Goal: Task Accomplishment & Management: Use online tool/utility

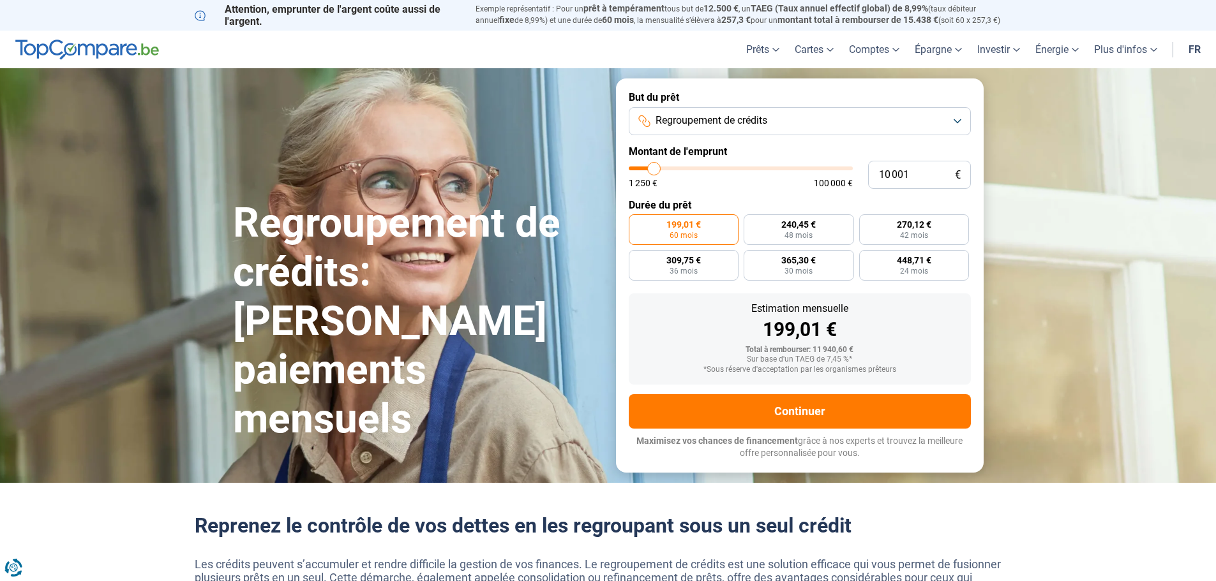
type input "10 250"
type input "10250"
type input "10 500"
type input "10500"
type input "11 250"
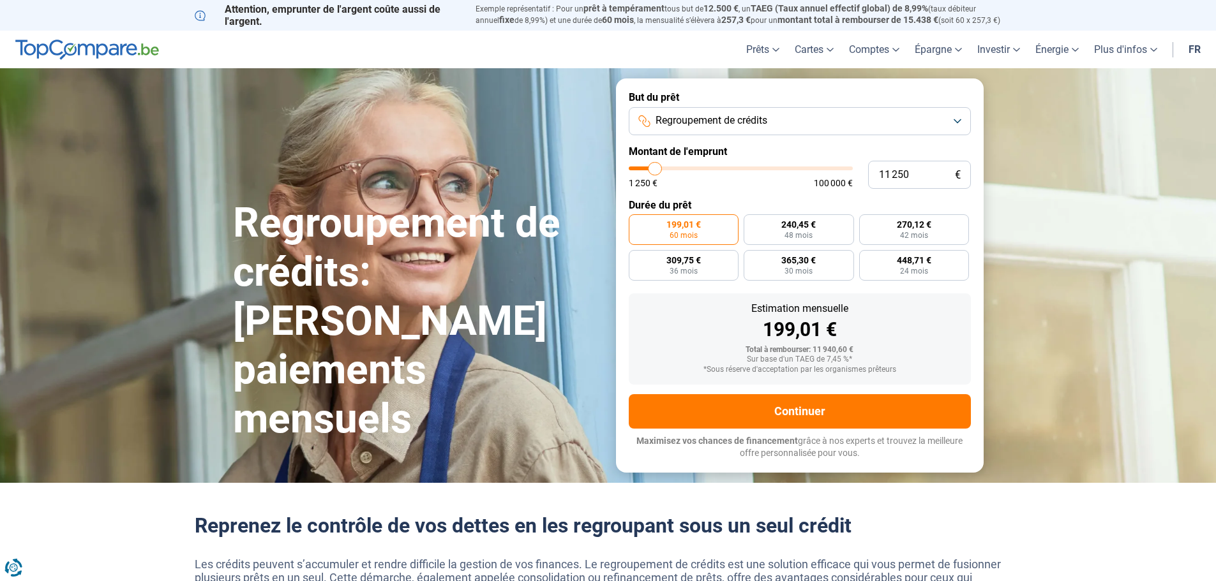
type input "11250"
type input "11 750"
type input "11750"
type input "12 750"
type input "12750"
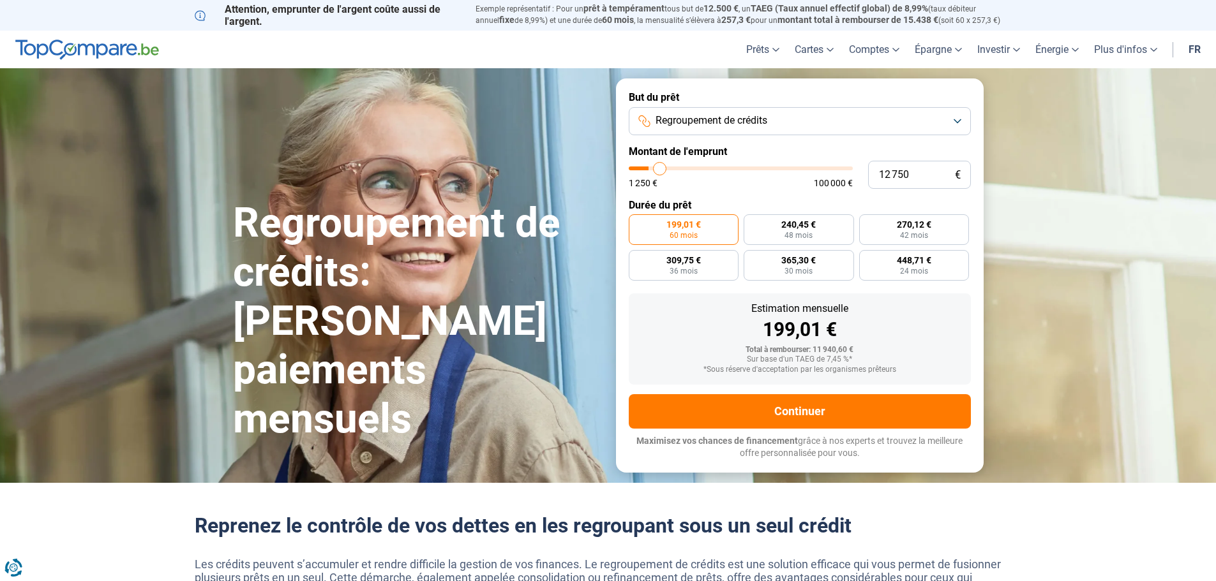
type input "13 250"
type input "13250"
type input "13 500"
type input "13500"
type input "14 000"
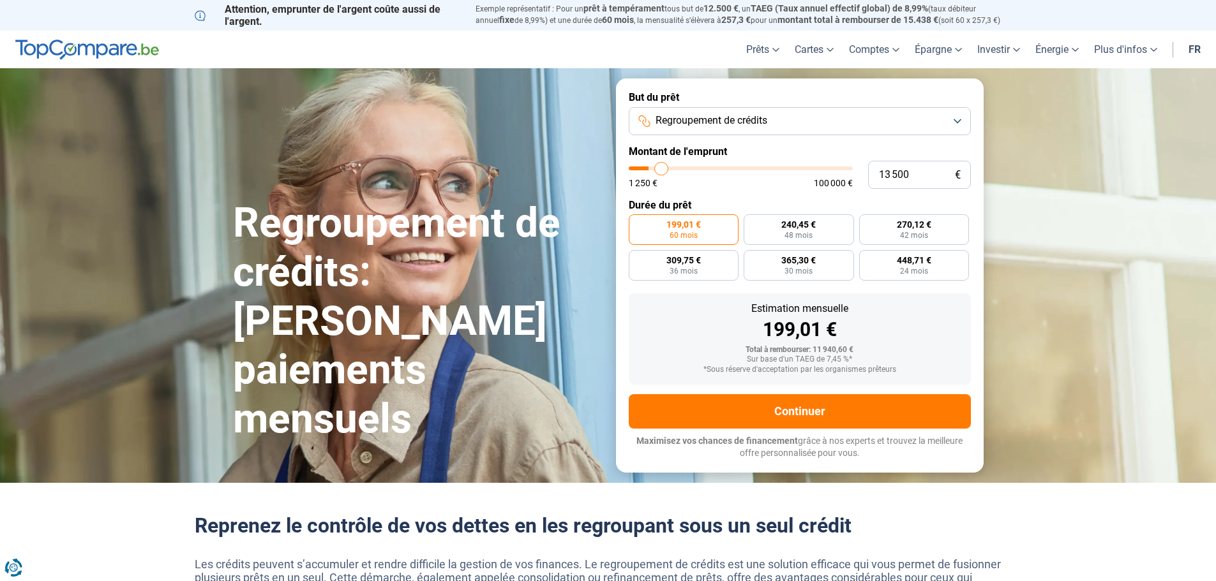
type input "14000"
type input "14 750"
type input "14750"
type input "15 000"
type input "15000"
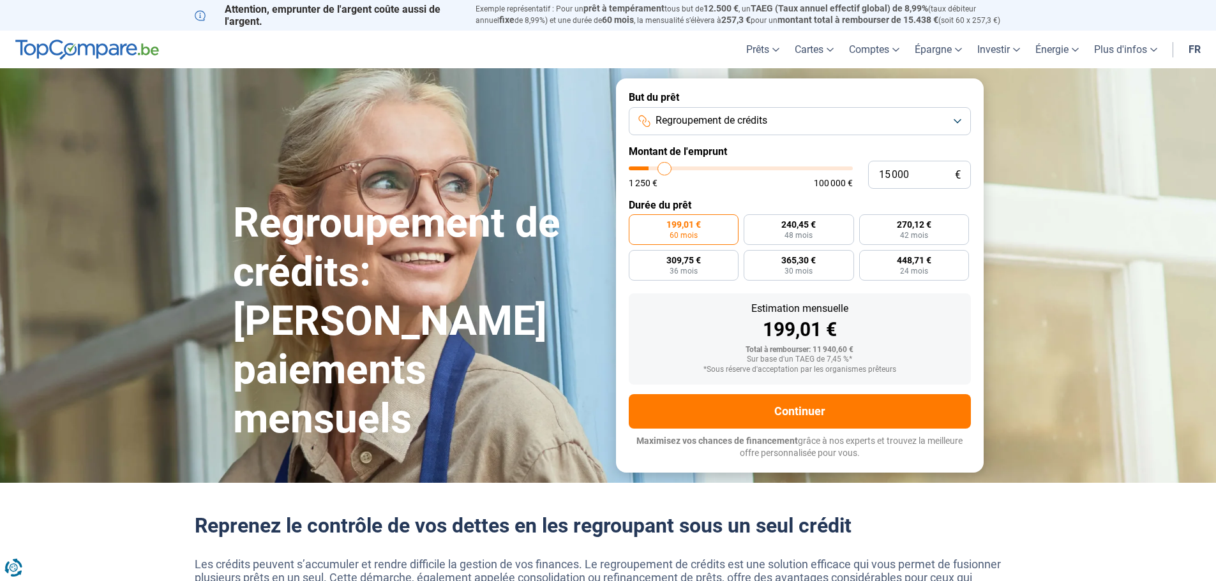
type input "15 500"
type input "15500"
type input "15 750"
type input "15750"
type input "16 000"
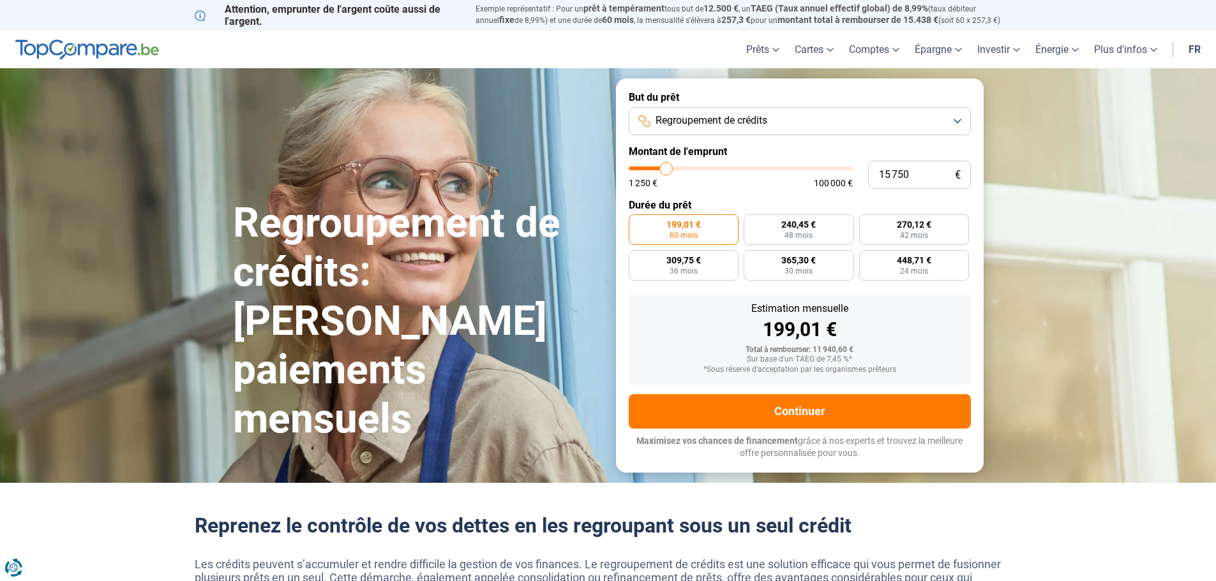
type input "16000"
type input "16 250"
type input "16250"
type input "17 000"
type input "17000"
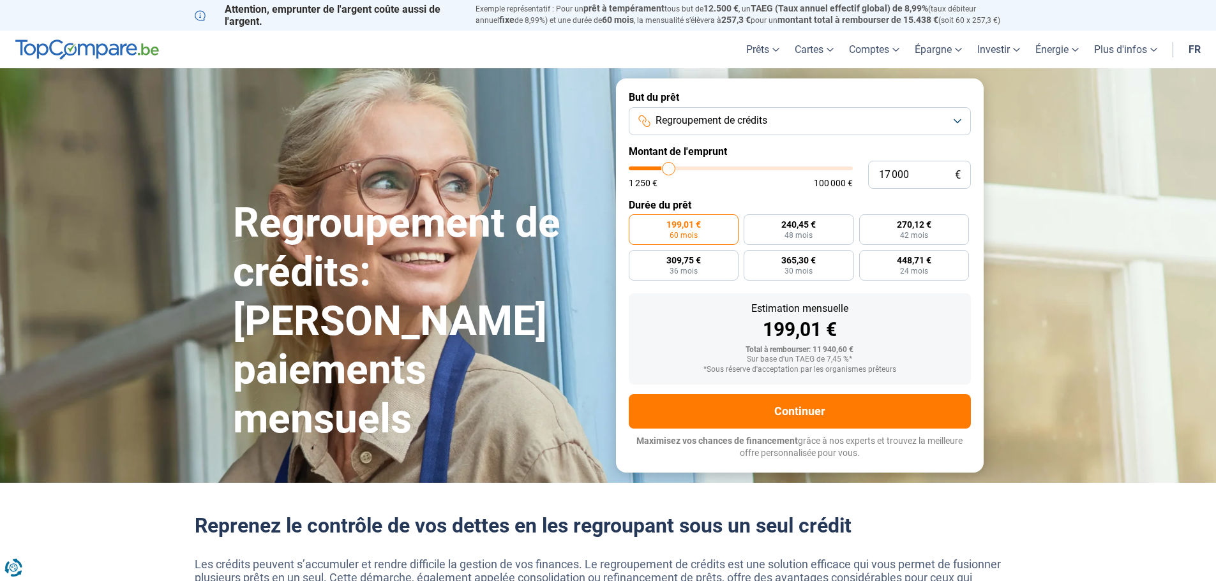
type input "17 750"
type input "17750"
type input "18 000"
type input "18000"
type input "19 000"
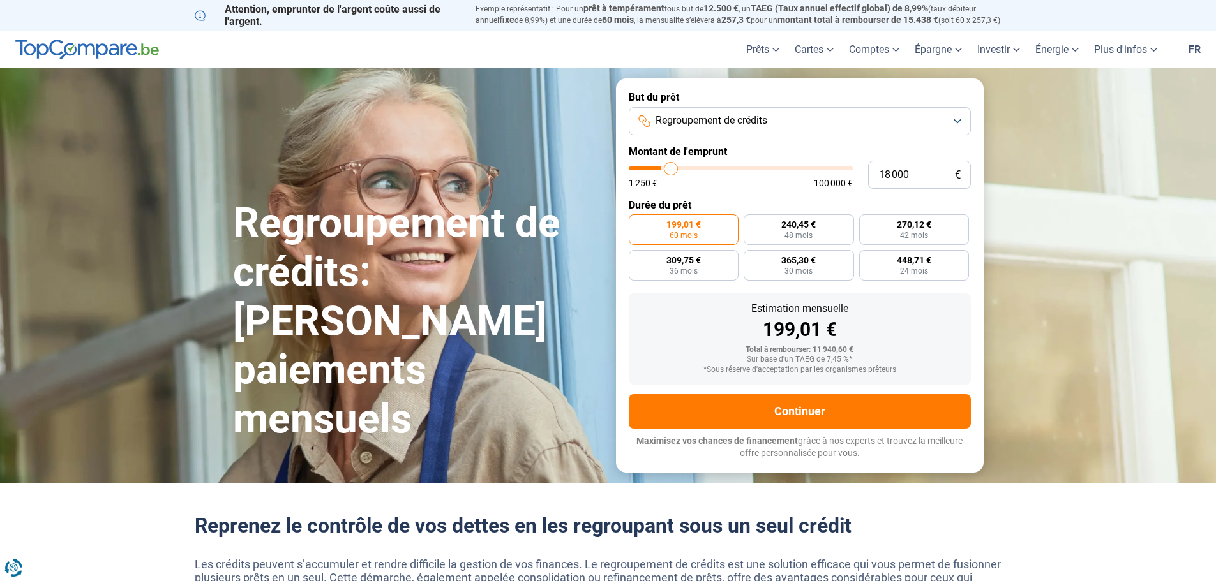
type input "19000"
type input "19 750"
type input "19750"
type input "20 000"
type input "20000"
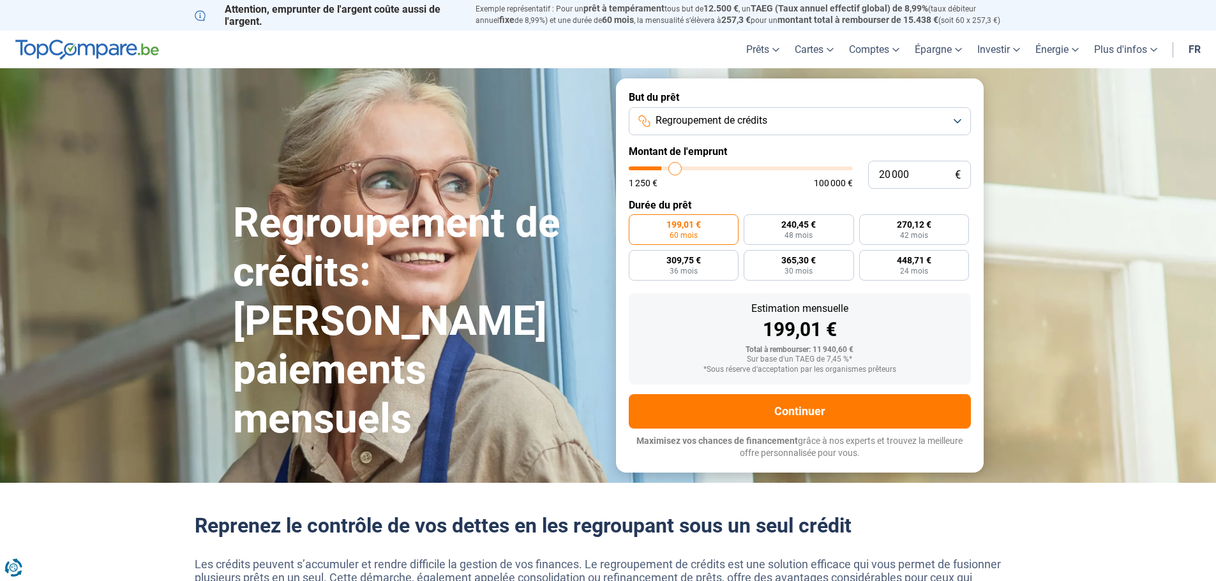
type input "20 500"
type input "20500"
type input "20 750"
type input "20750"
type input "21 250"
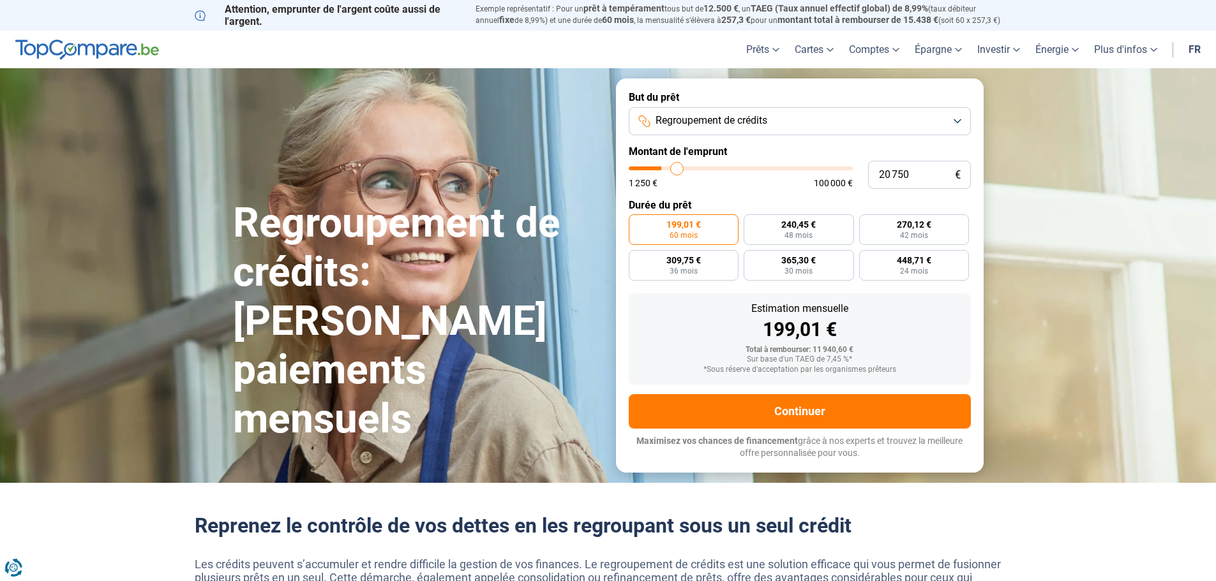
type input "21250"
type input "21 750"
type input "21750"
type input "22 000"
type input "22000"
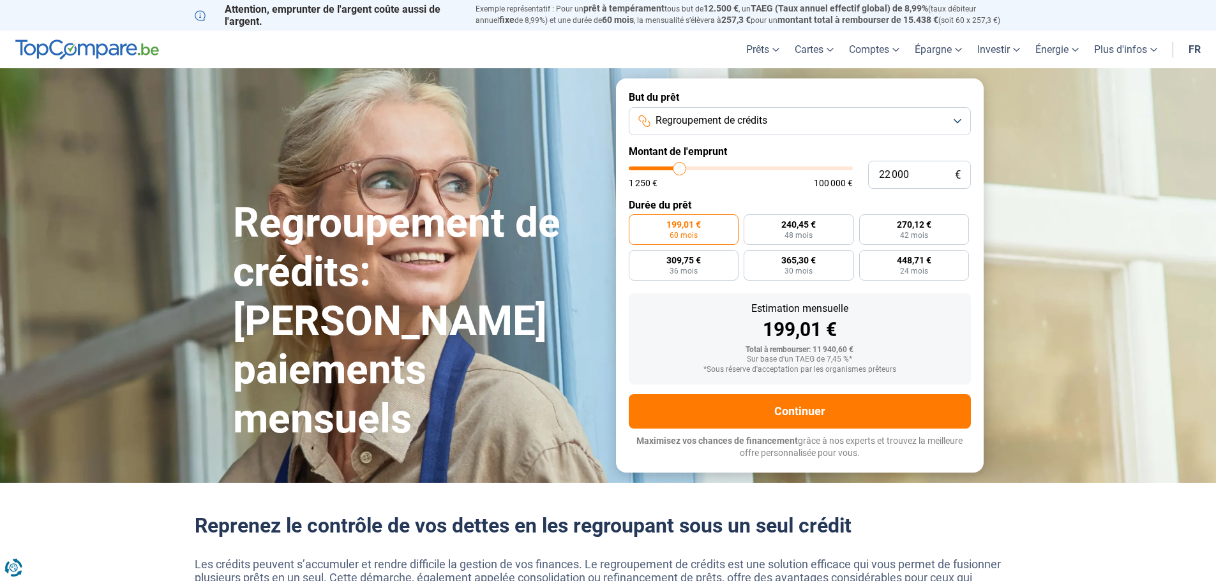
type input "23 000"
type input "23000"
type input "23 750"
type input "23750"
type input "24 250"
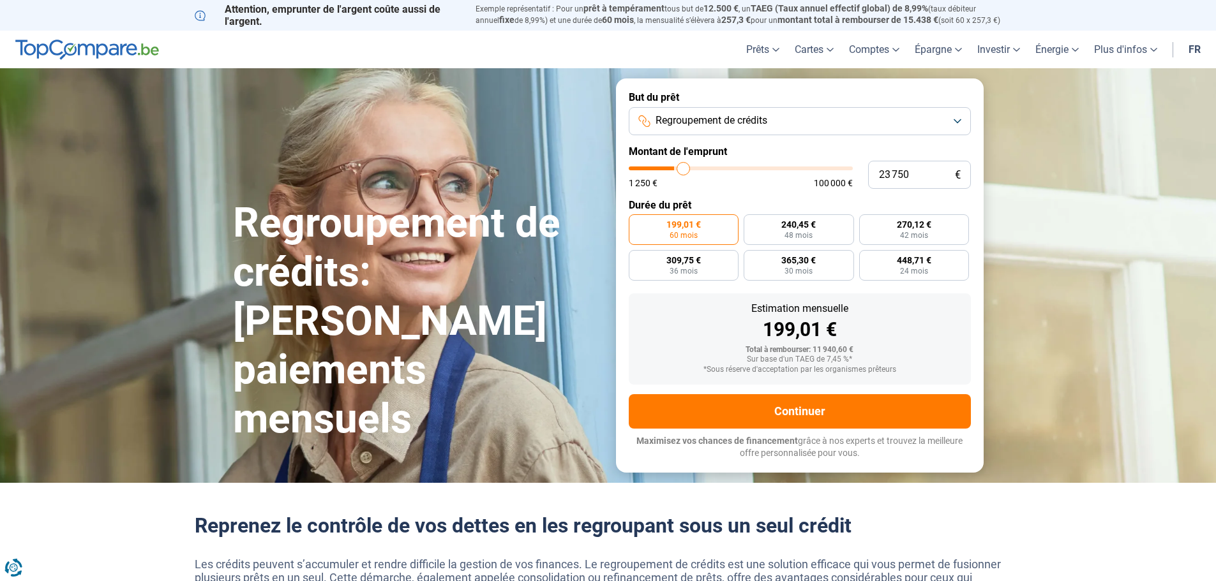
type input "24250"
type input "24 750"
type input "24750"
type input "25 000"
type input "25000"
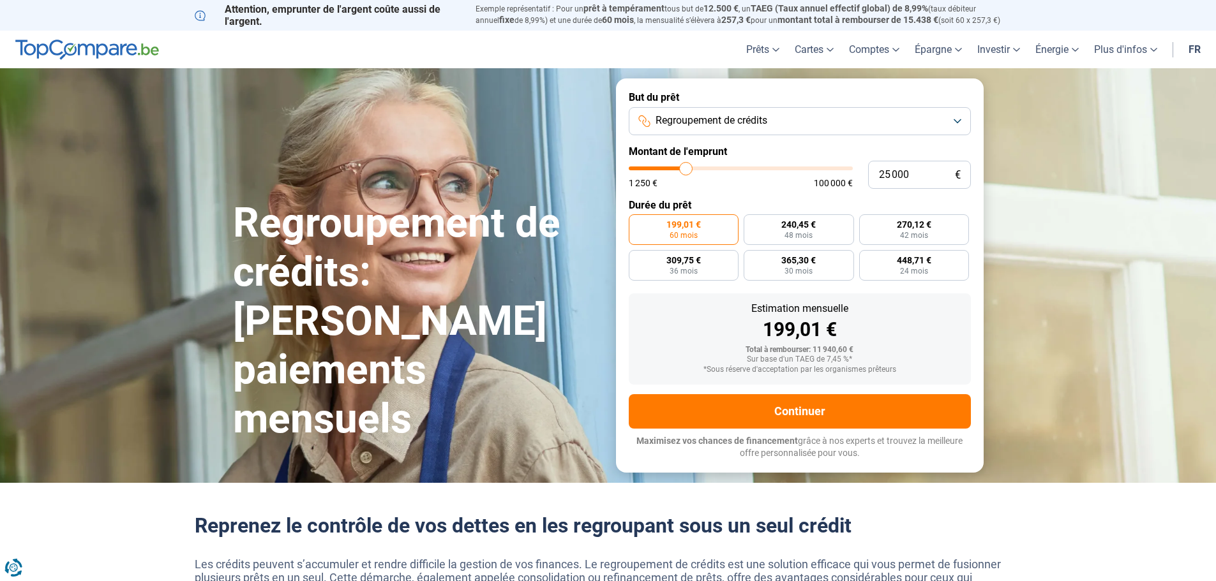
type input "25 250"
type input "25250"
type input "28 750"
type input "28750"
type input "29 750"
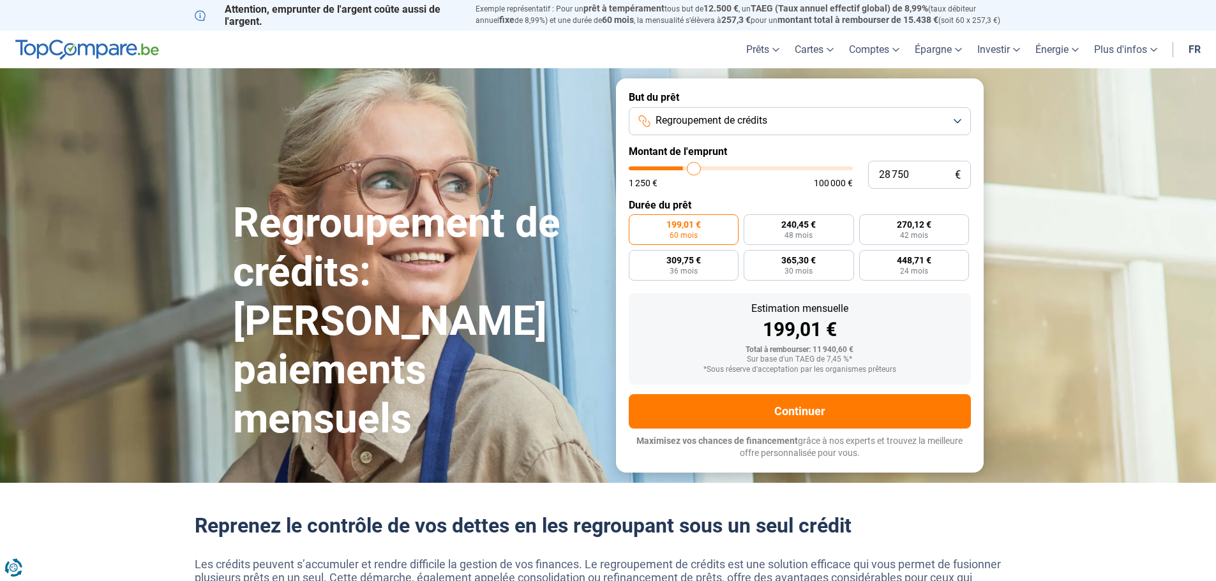
type input "29750"
type input "31 000"
type input "31000"
type input "31 250"
type input "31250"
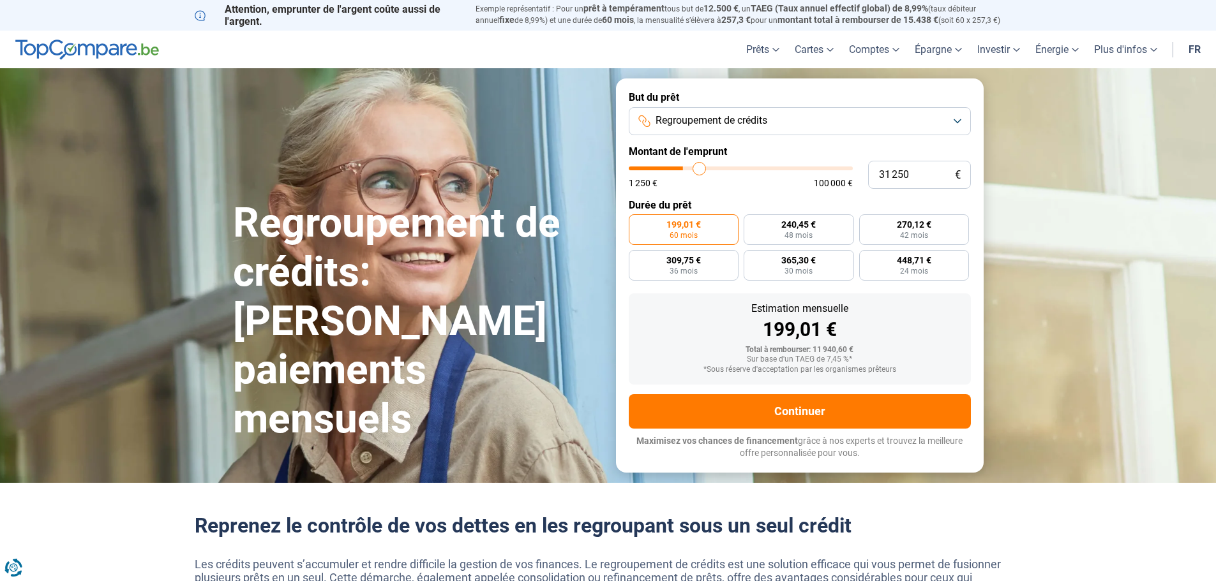
type input "32 500"
type input "32500"
type input "33 750"
type input "33750"
type input "34 250"
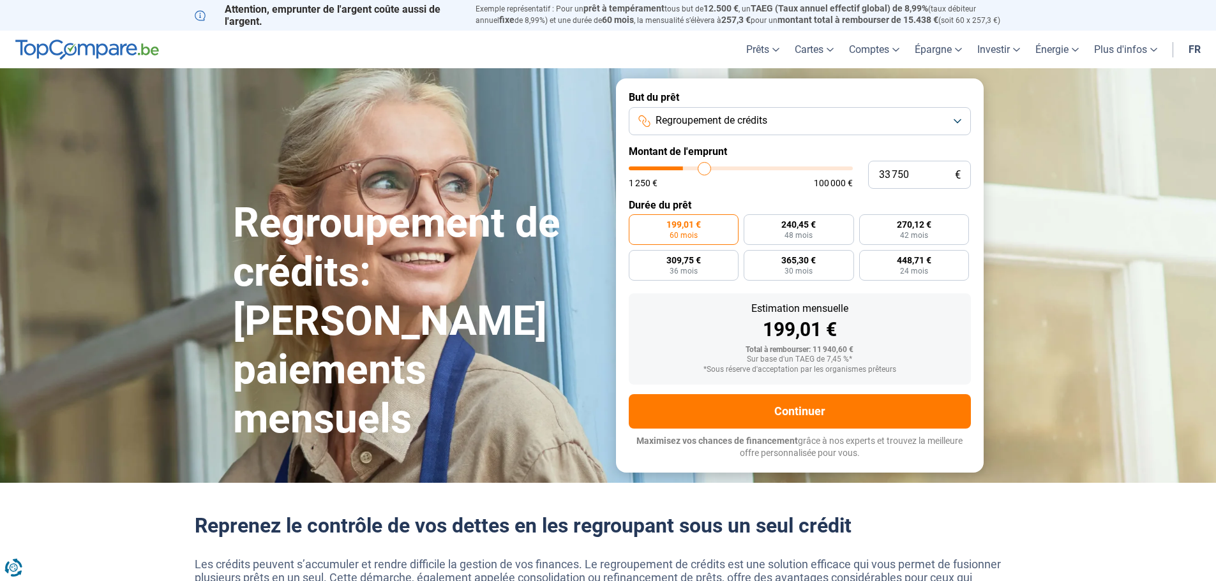
type input "34250"
type input "35 000"
type input "35000"
type input "35 500"
type input "35500"
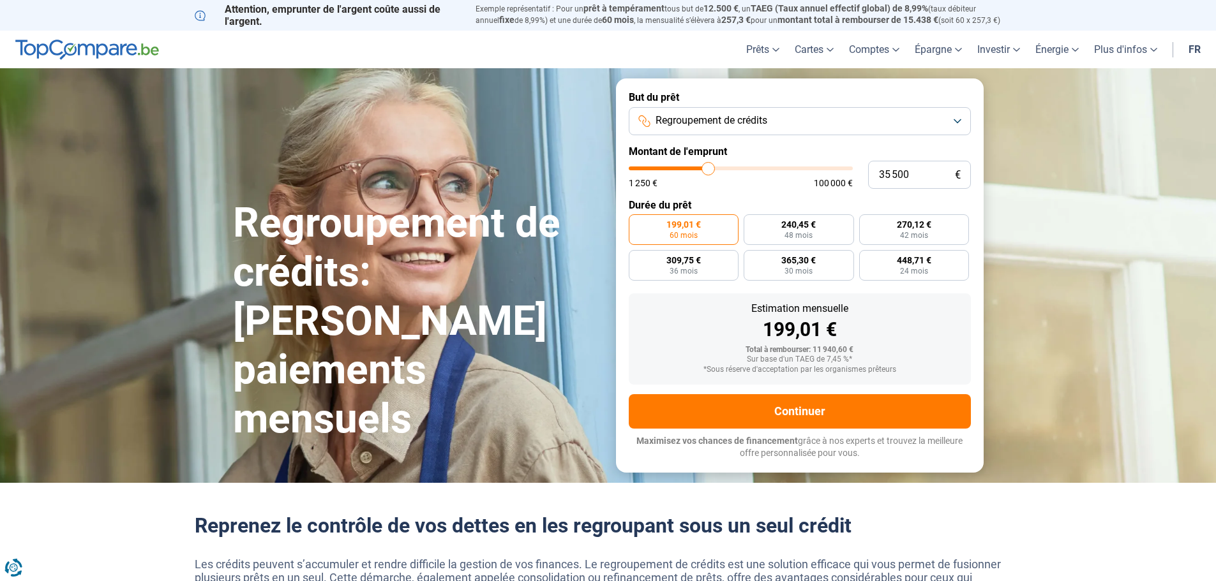
type input "36 250"
type input "36250"
type input "36 750"
type input "36750"
type input "37 250"
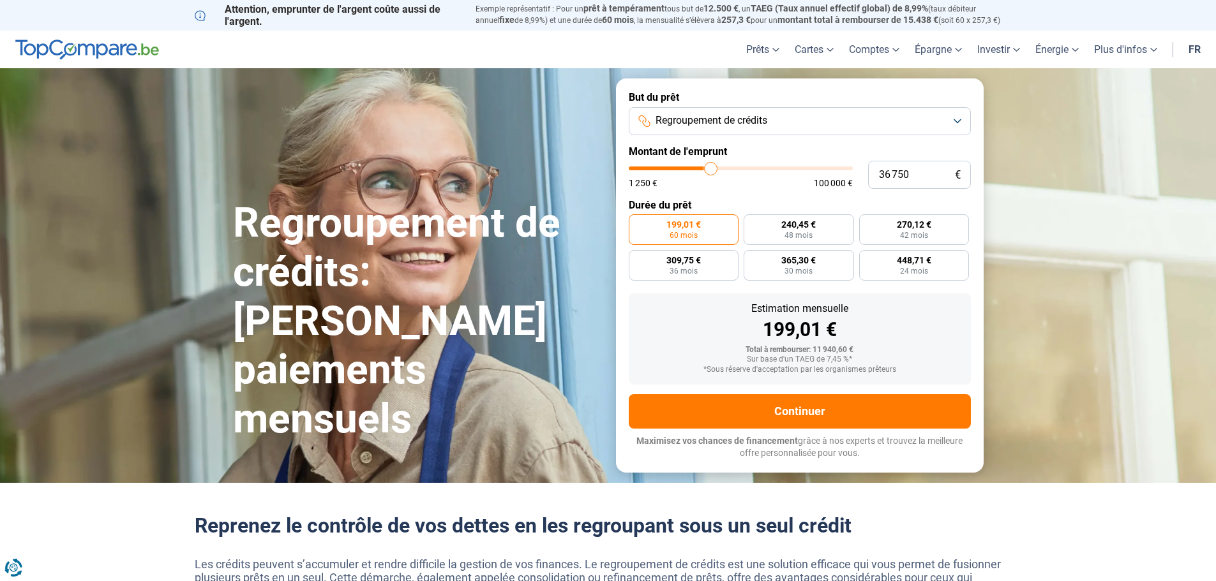
type input "37250"
type input "38 000"
type input "38000"
type input "38 500"
type input "38500"
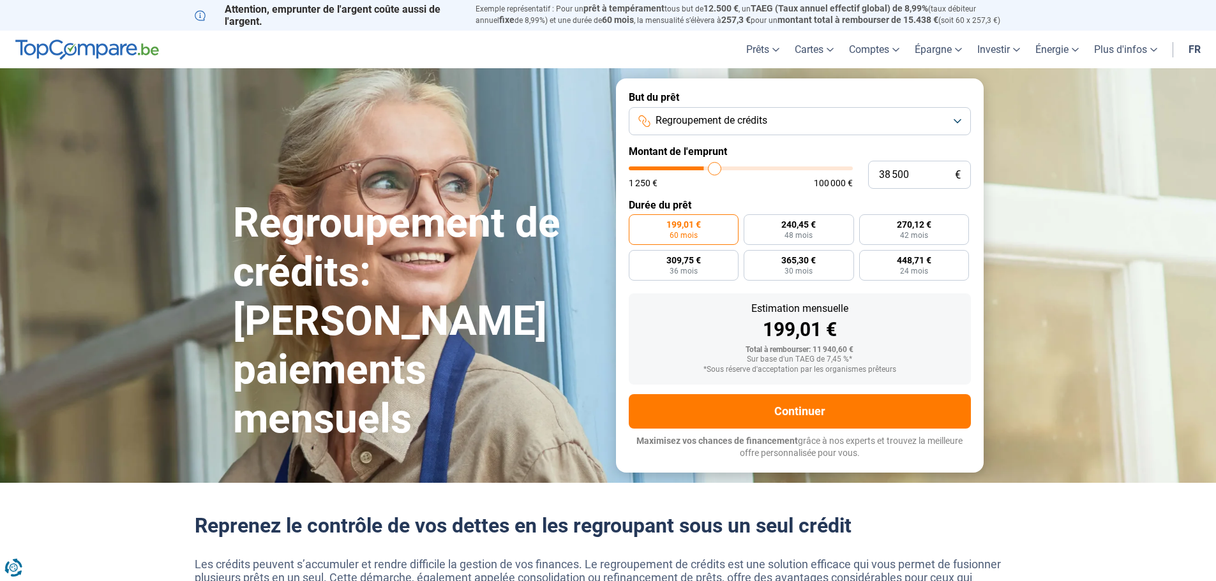
type input "38 750"
type input "38750"
type input "39 250"
type input "39250"
type input "39 500"
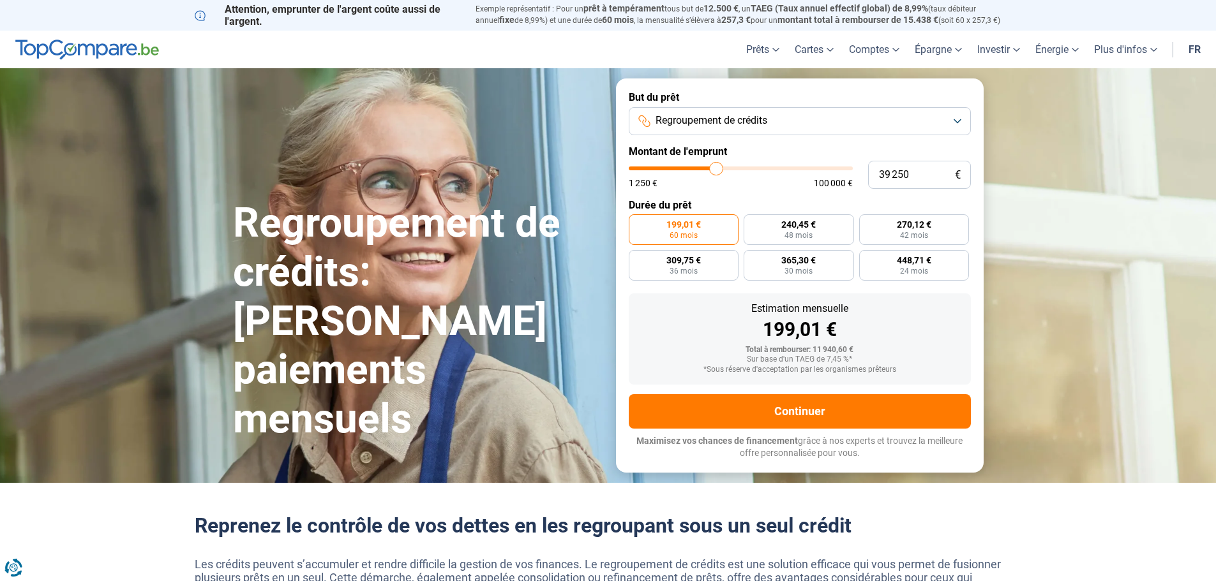
type input "39500"
type input "40 000"
type input "40000"
type input "40 750"
type input "40750"
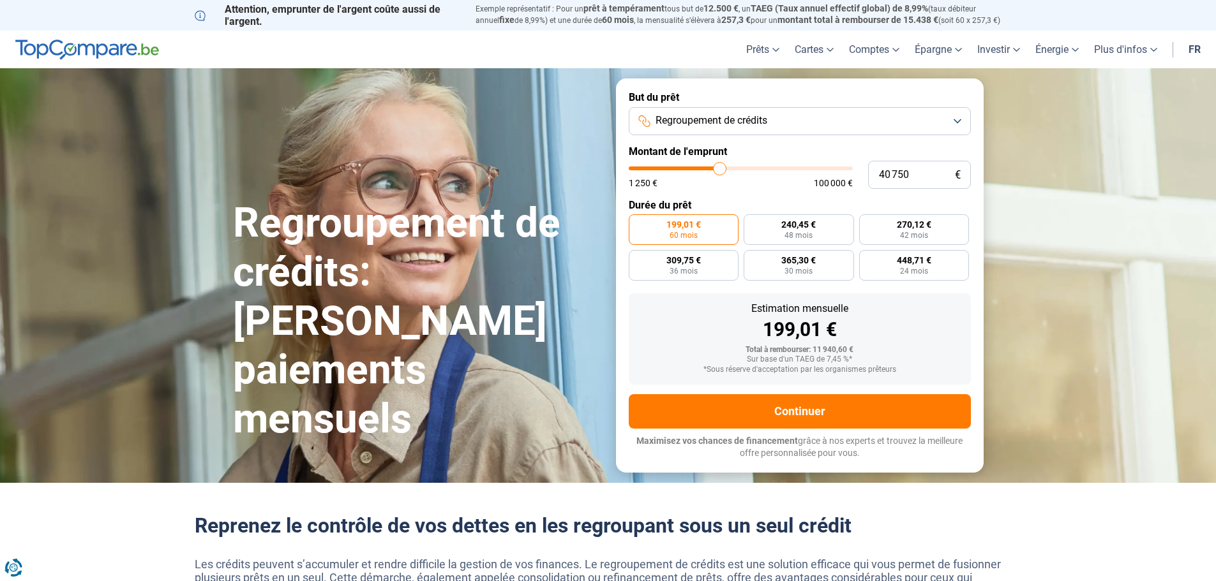
type input "41 000"
type input "41000"
type input "41 500"
type input "41500"
type input "42 250"
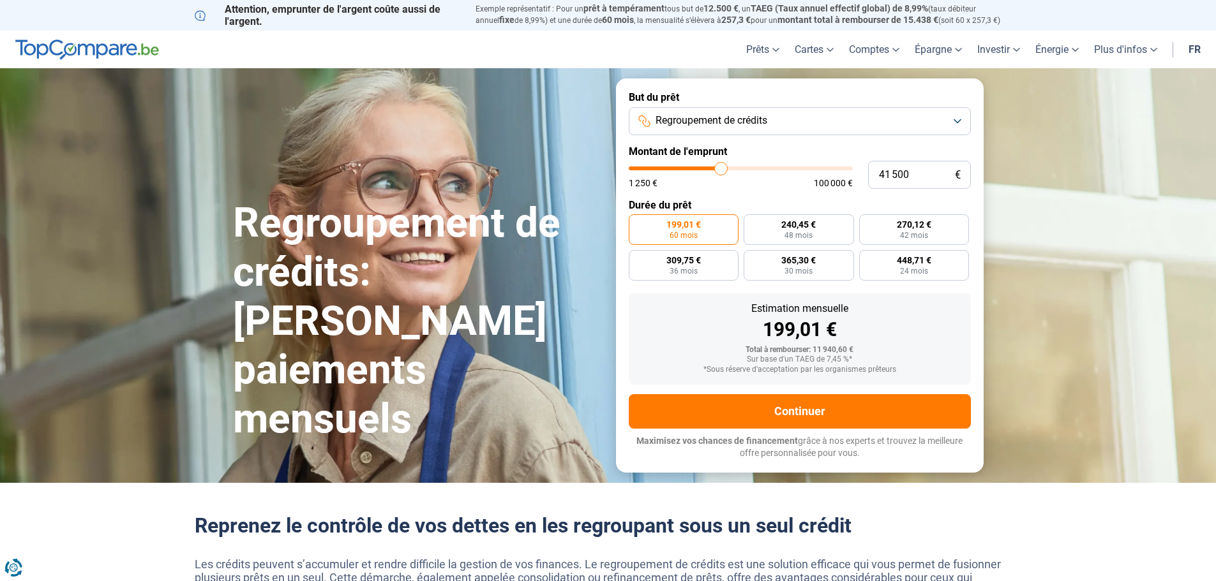
type input "42250"
type input "42 750"
type input "42750"
type input "43 500"
type input "43500"
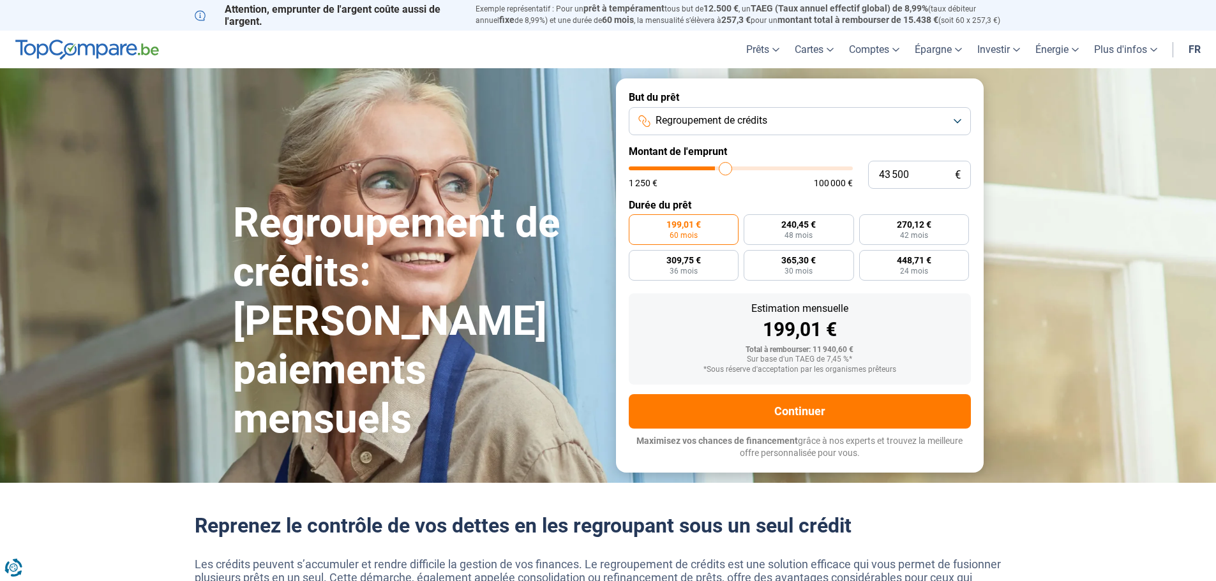
type input "43 750"
type input "43750"
type input "44 000"
type input "44000"
type input "44 250"
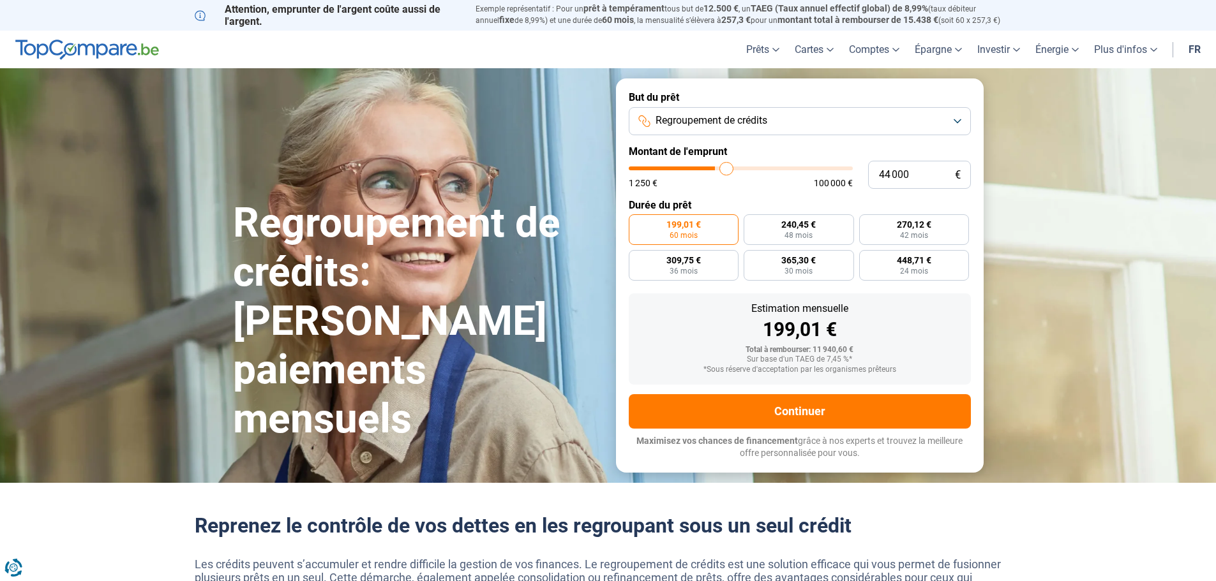
type input "44250"
type input "44 500"
type input "44500"
type input "45 000"
type input "45000"
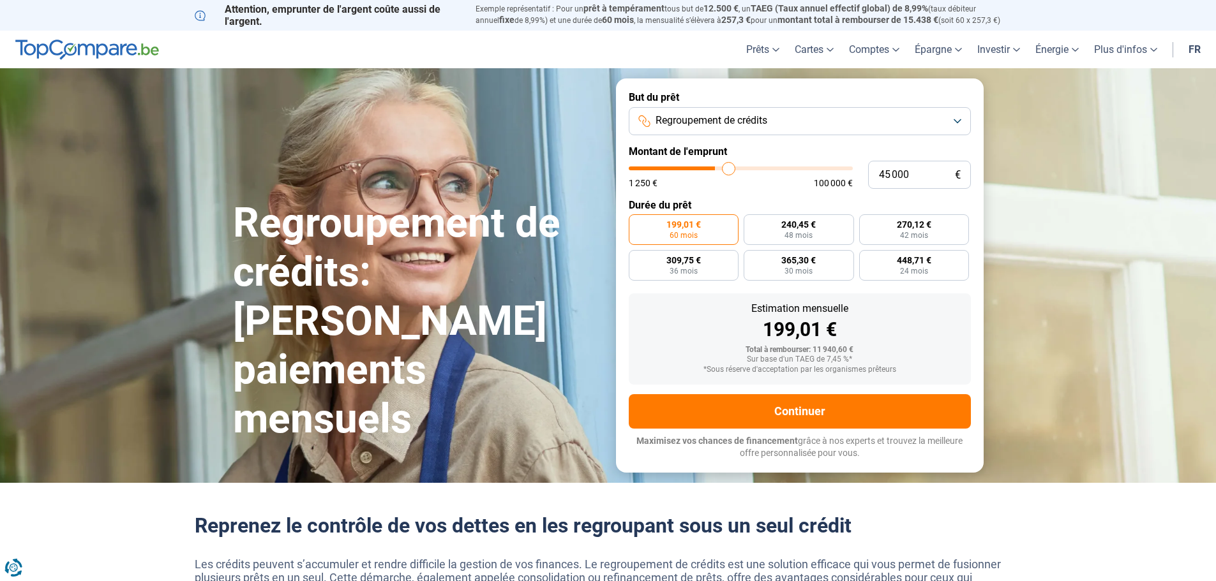
type input "45 250"
type input "45250"
type input "45 500"
type input "45500"
type input "45 750"
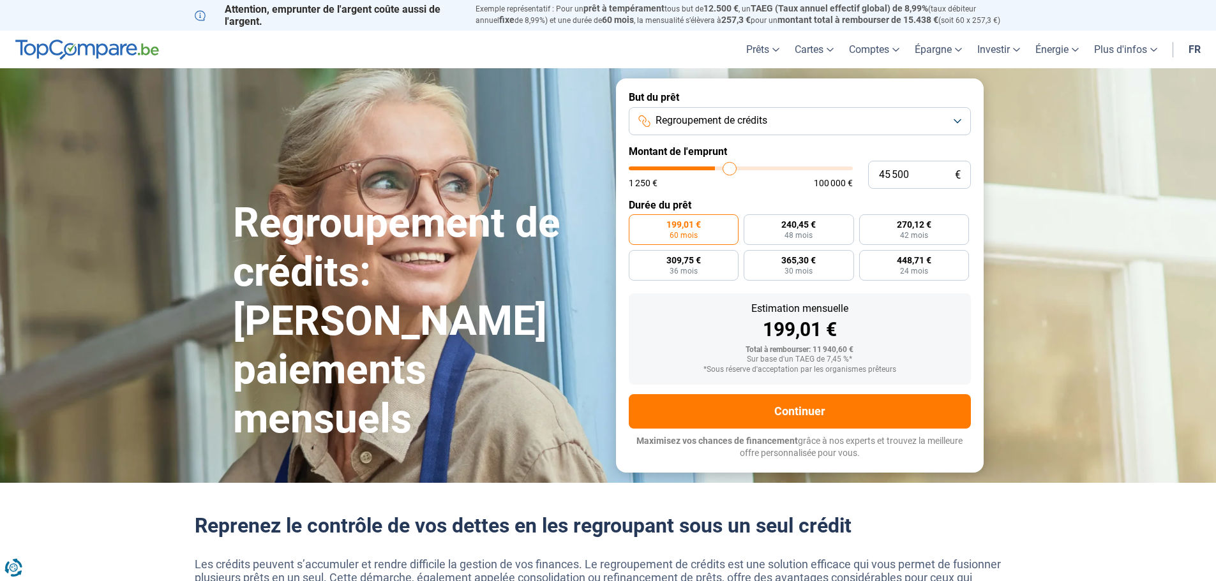
type input "45750"
type input "46 500"
type input "46500"
type input "46 750"
type input "46750"
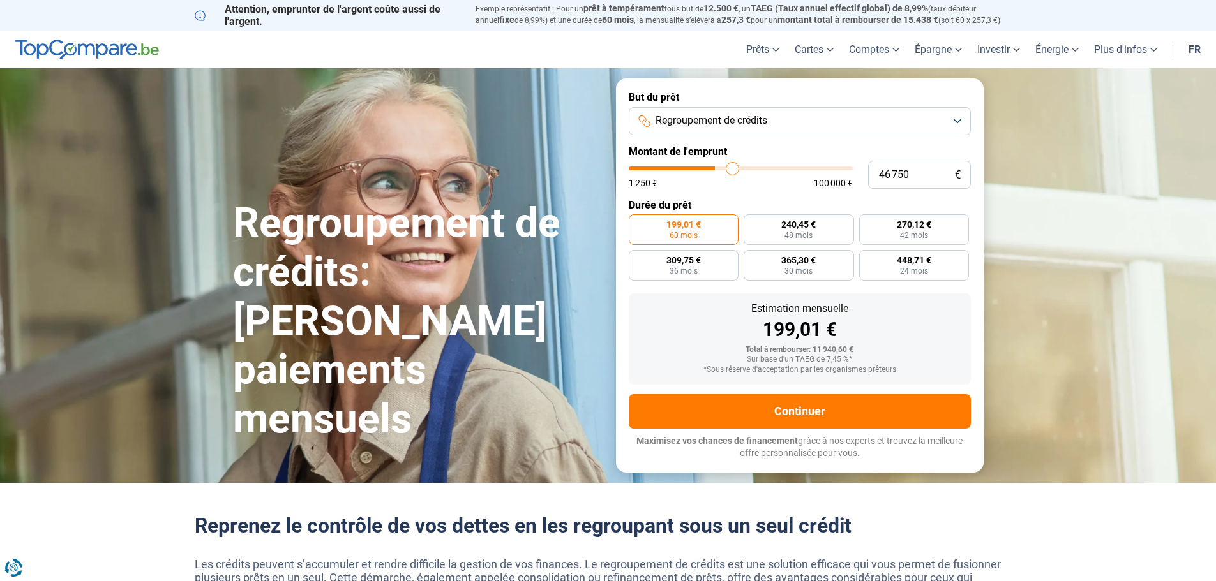
type input "47 250"
type input "47250"
type input "48 000"
type input "48000"
type input "48 750"
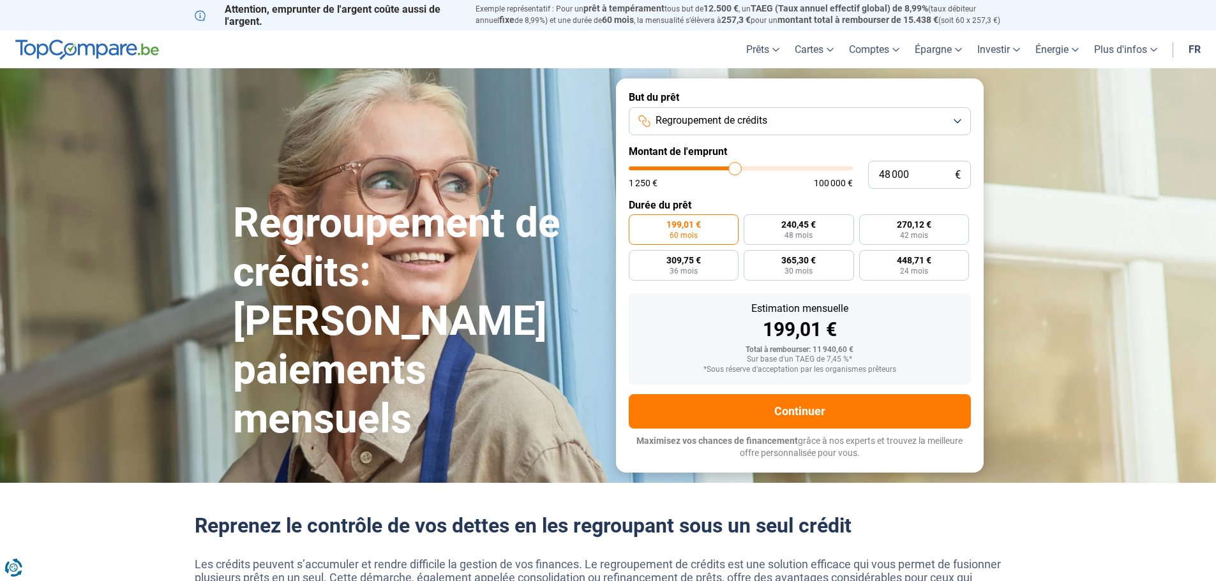
type input "48750"
type input "49 000"
type input "49000"
type input "49 750"
type input "49750"
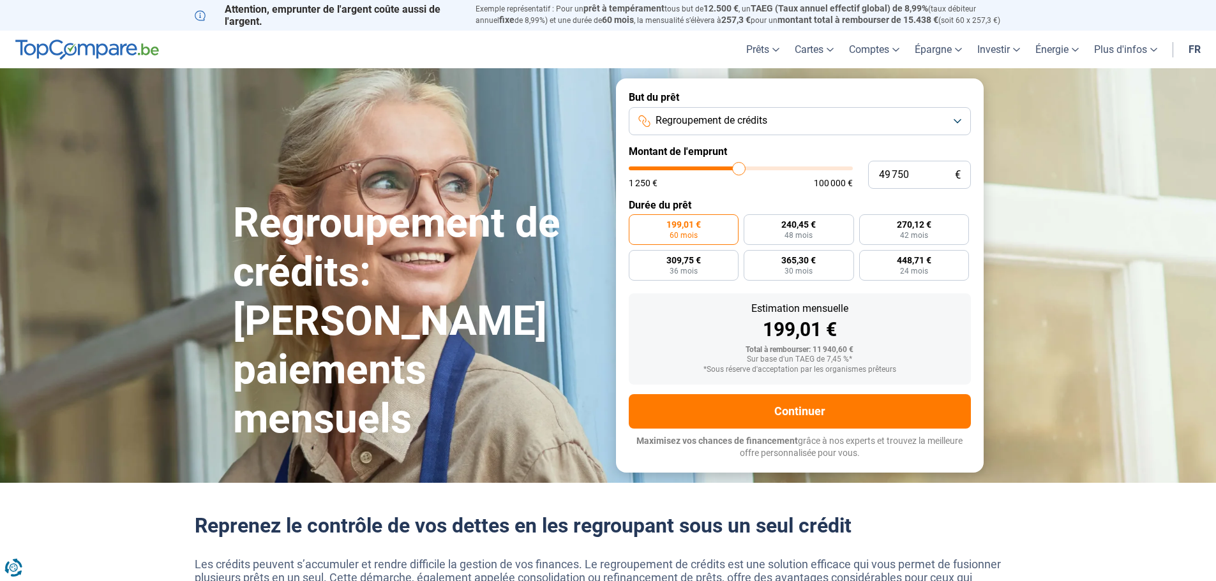
type input "50 000"
type input "50000"
type input "50 250"
type input "50250"
type input "50 500"
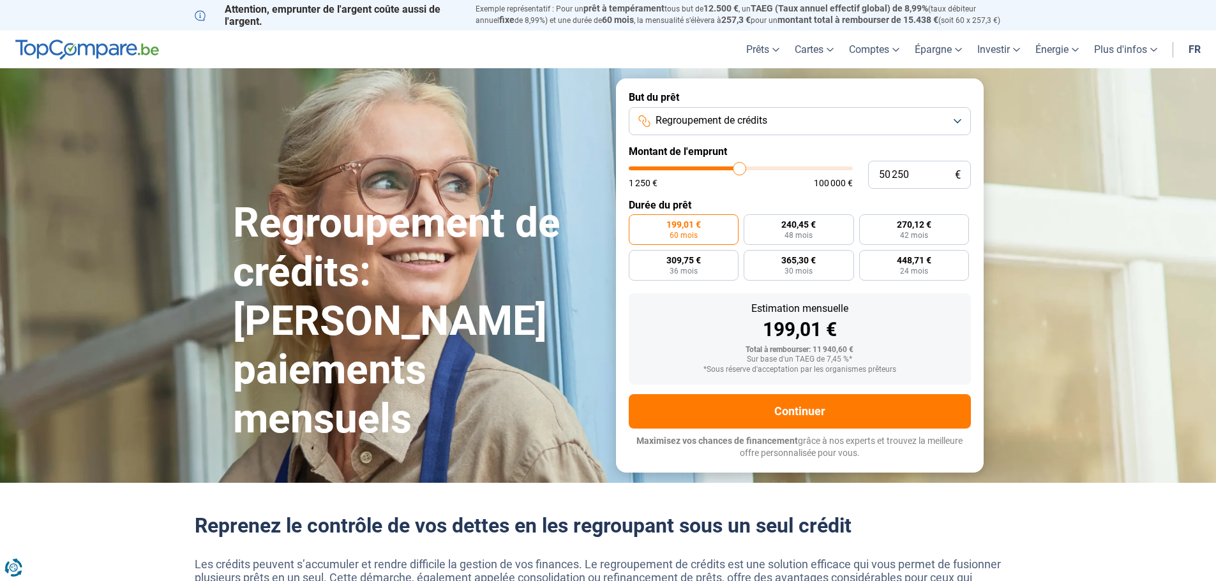
type input "50500"
type input "51 000"
type input "51000"
type input "51 500"
type input "51500"
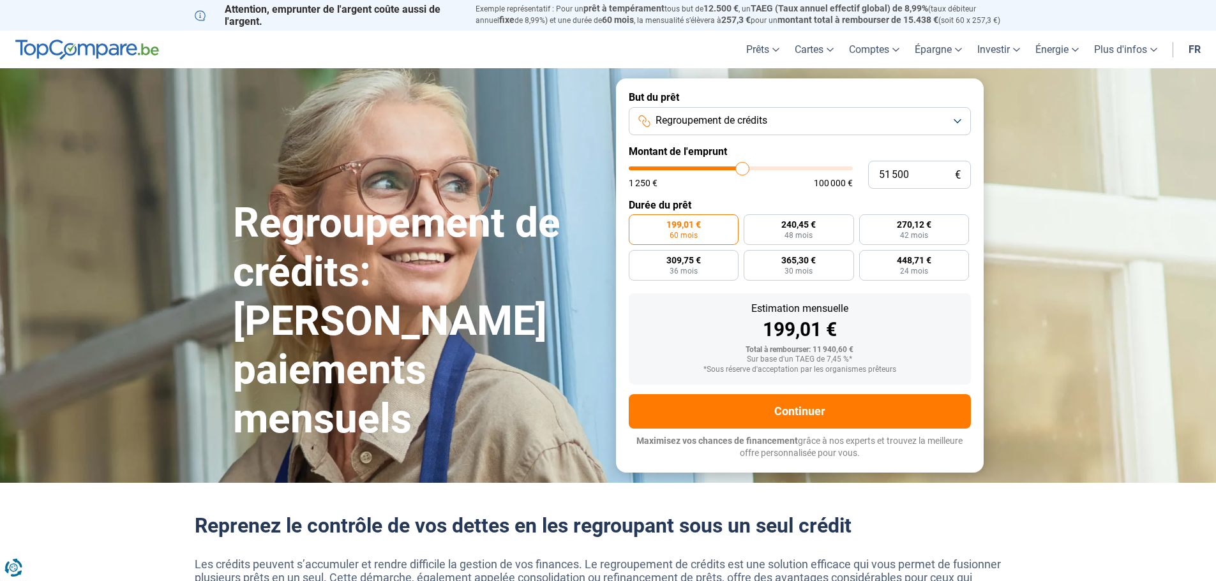
type input "51 750"
type input "51750"
type input "52 000"
type input "52000"
type input "52 500"
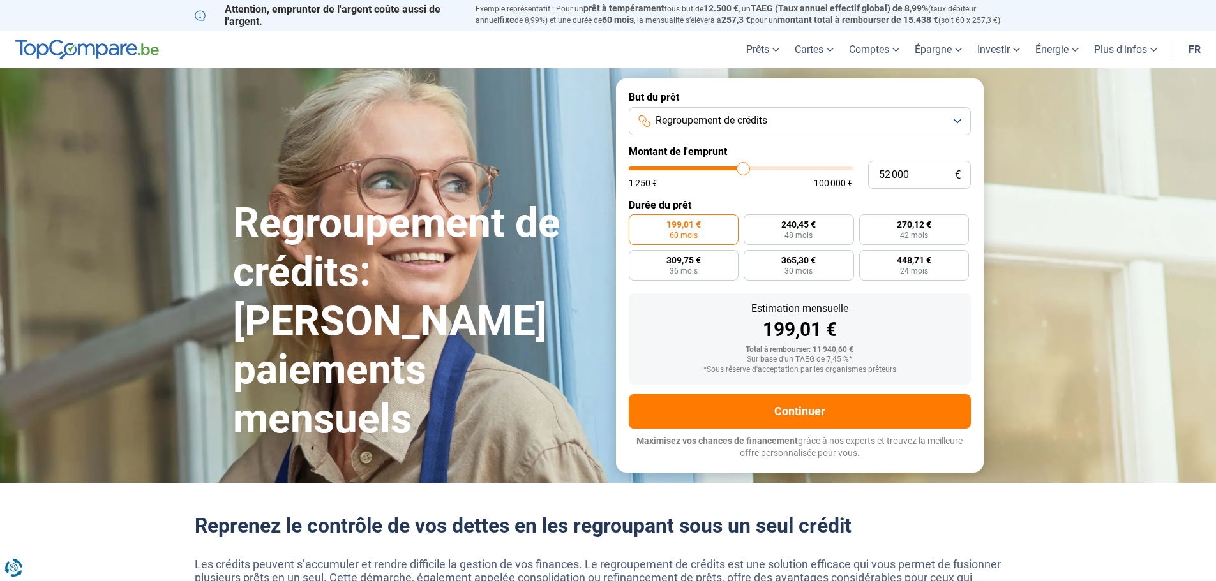
type input "52500"
type input "52 750"
type input "52750"
type input "53 250"
type input "53250"
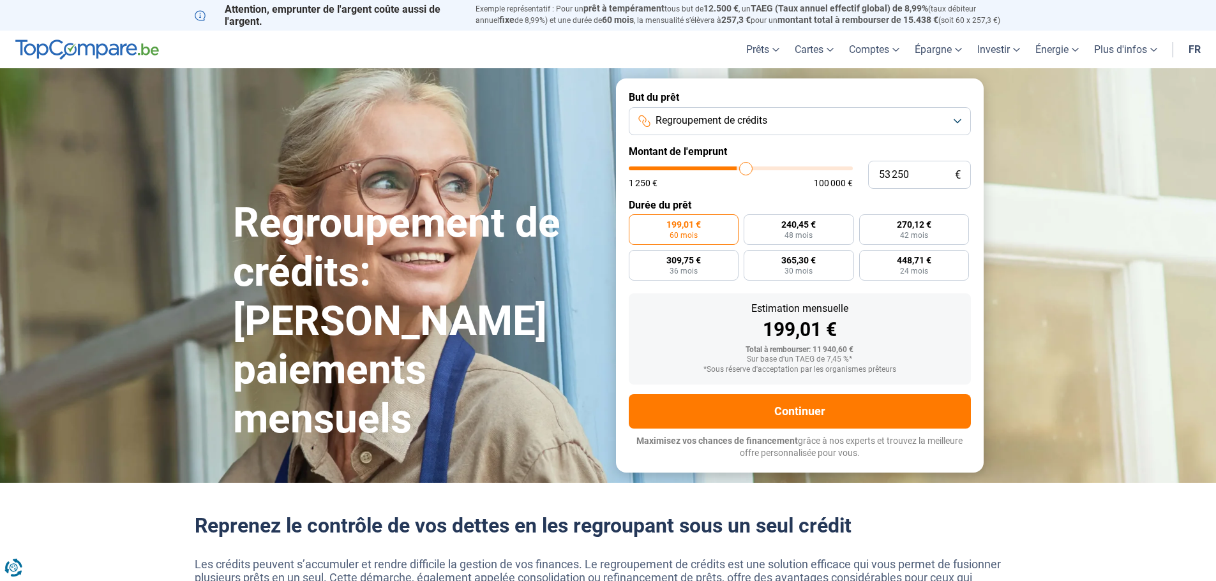
type input "53 500"
type input "53500"
type input "54 000"
type input "54000"
type input "54 250"
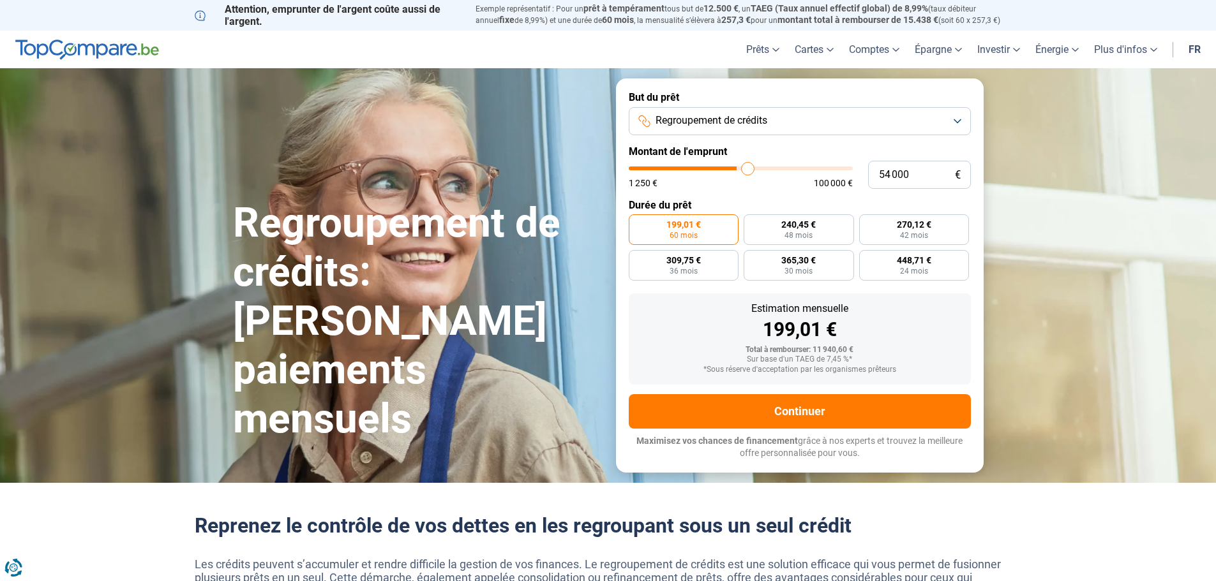
type input "54250"
type input "54 750"
type input "54750"
type input "55 000"
type input "55000"
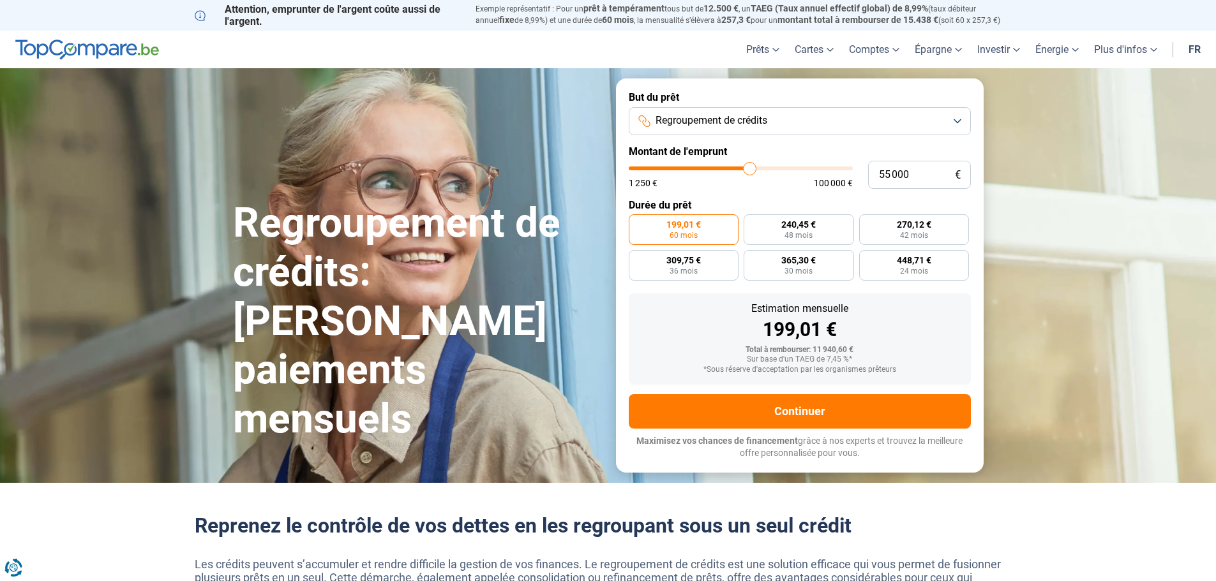
type input "55 500"
type input "55500"
type input "56 000"
type input "56000"
type input "56 250"
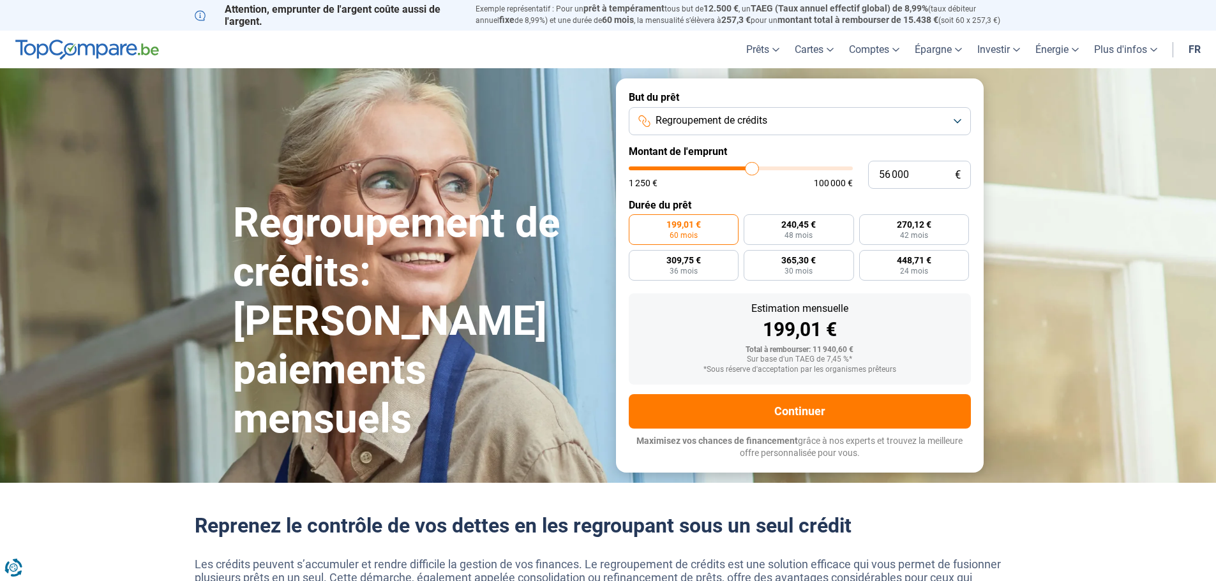
type input "56250"
type input "56 500"
type input "56500"
type input "57 000"
type input "57000"
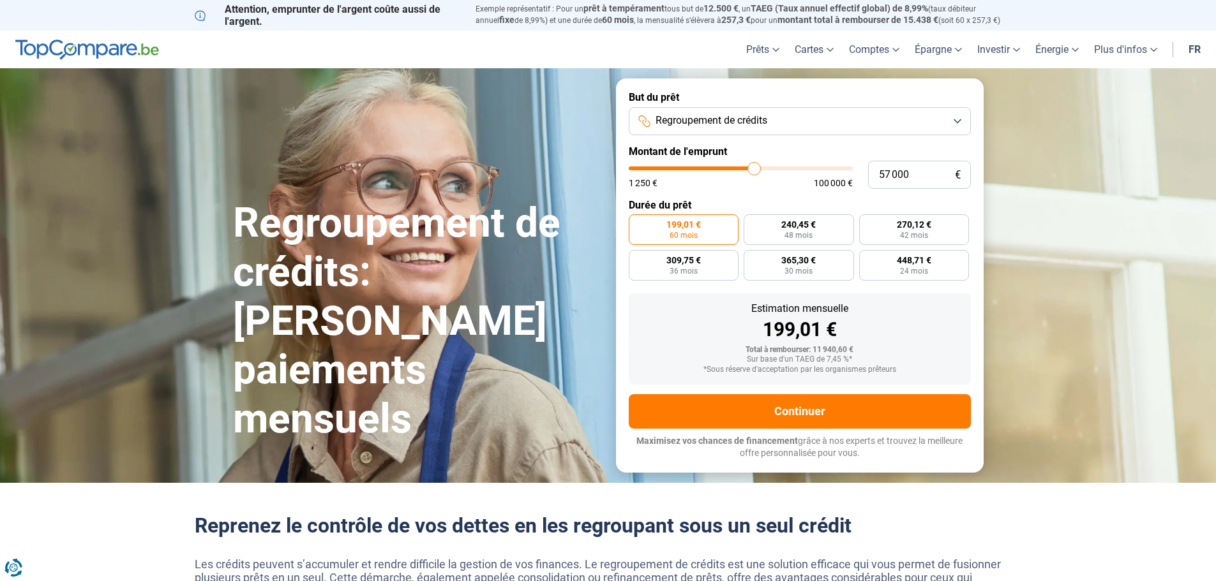
type input "57 250"
type input "57250"
type input "57 500"
type input "57500"
type input "57 750"
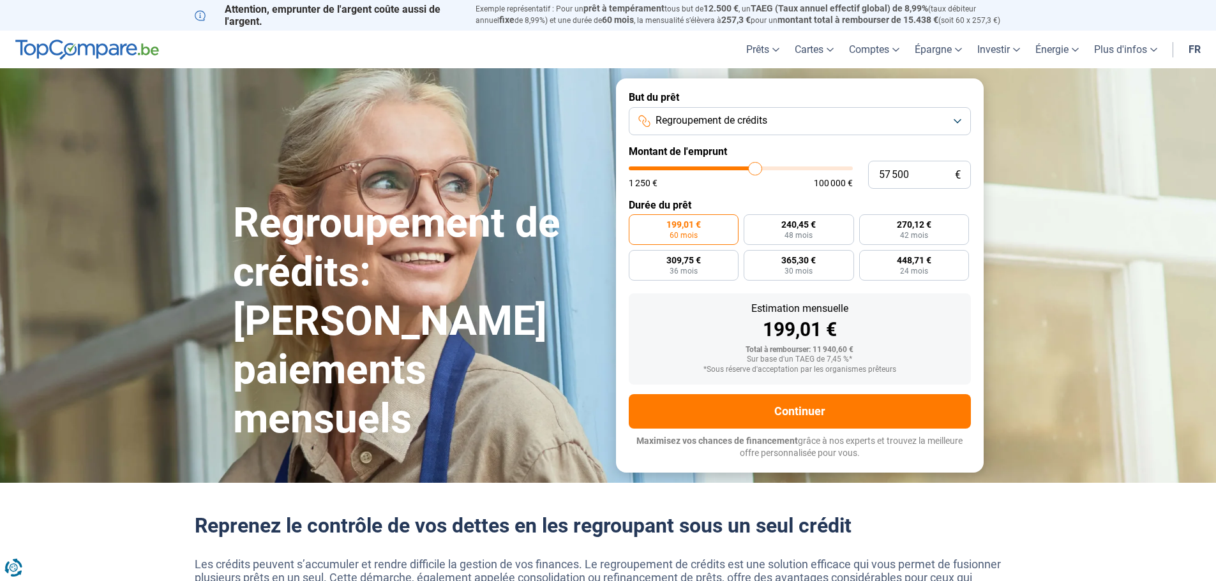
type input "57750"
type input "58 000"
type input "58000"
type input "58 500"
type input "58500"
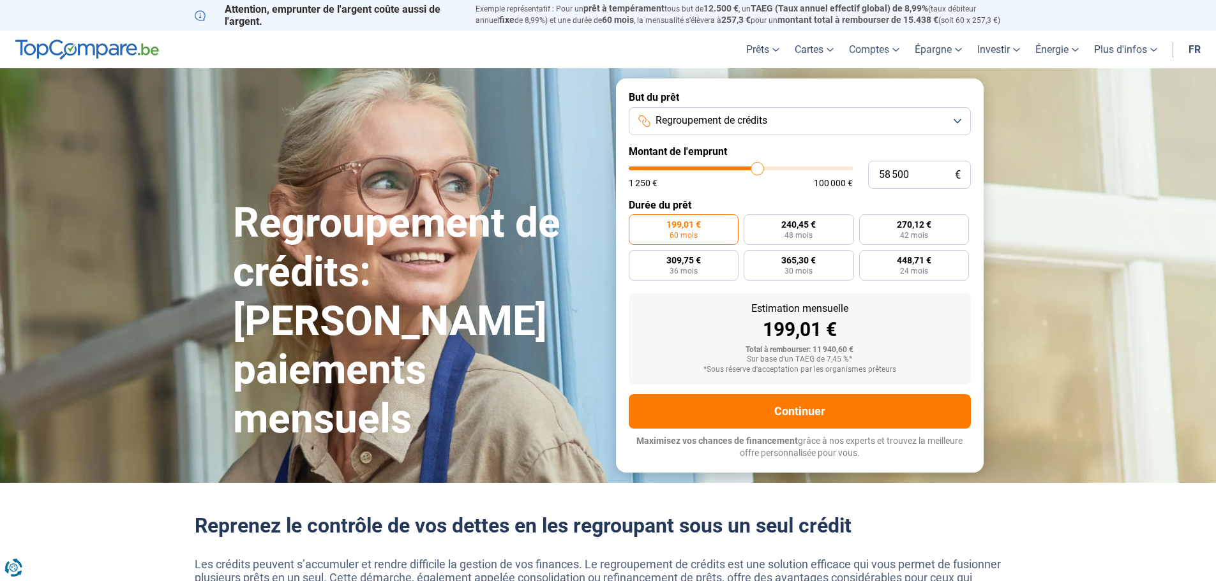
type input "58 750"
type input "58750"
type input "59 000"
type input "59000"
type input "59 250"
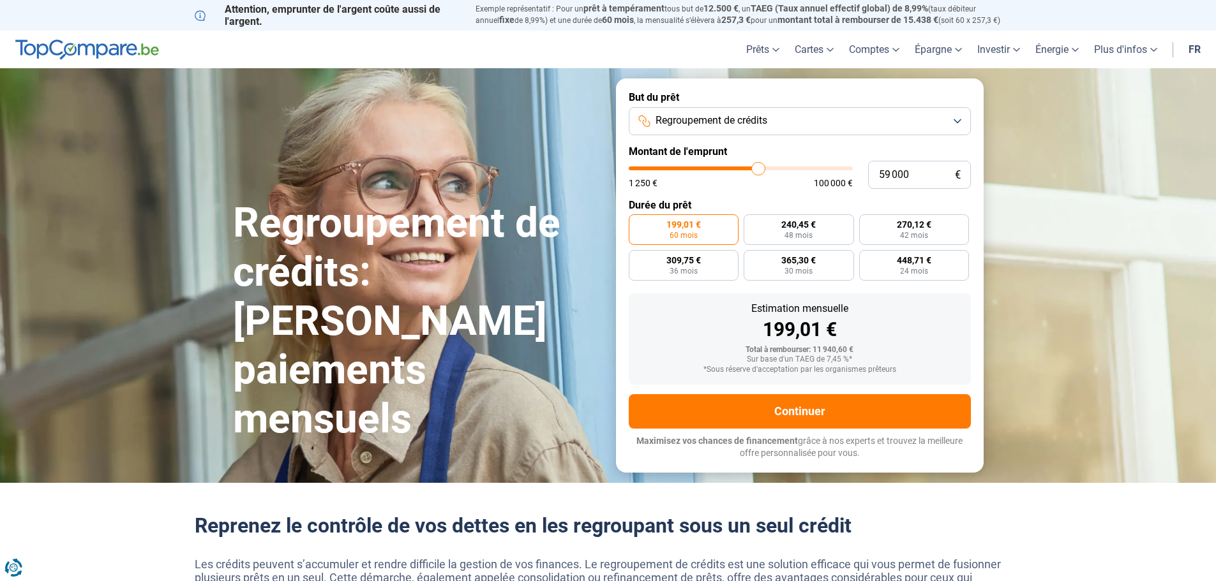
type input "59250"
type input "59 500"
type input "59500"
type input "60 000"
type input "60000"
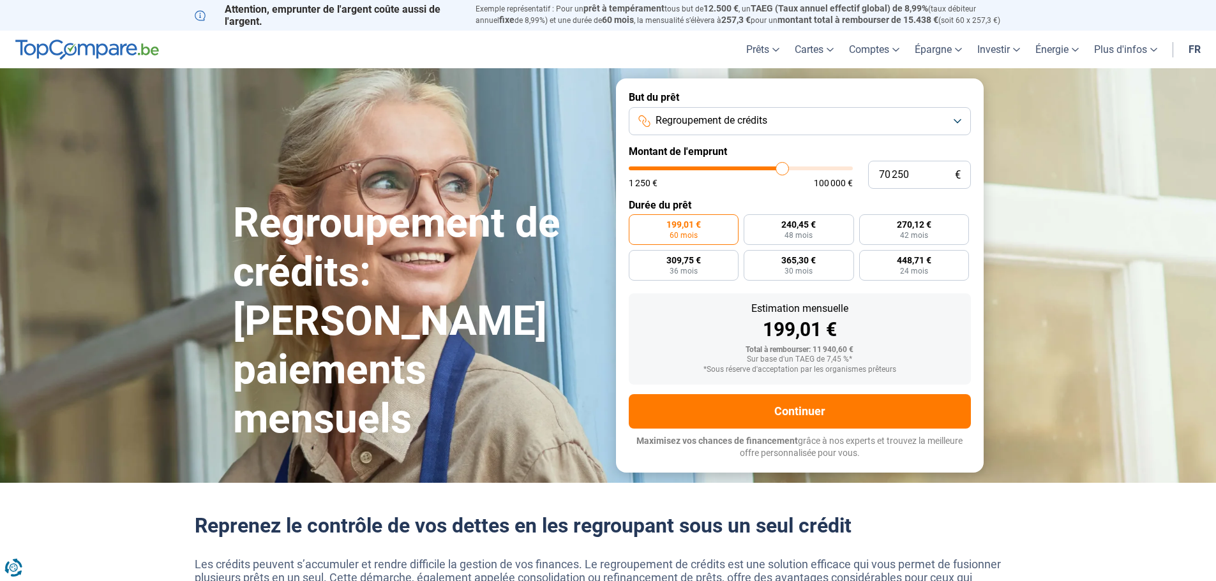
drag, startPoint x: 654, startPoint y: 168, endPoint x: 782, endPoint y: 188, distance: 129.1
click at [782, 170] on input "range" at bounding box center [741, 169] width 224 height 4
